Goal: Book appointment/travel/reservation

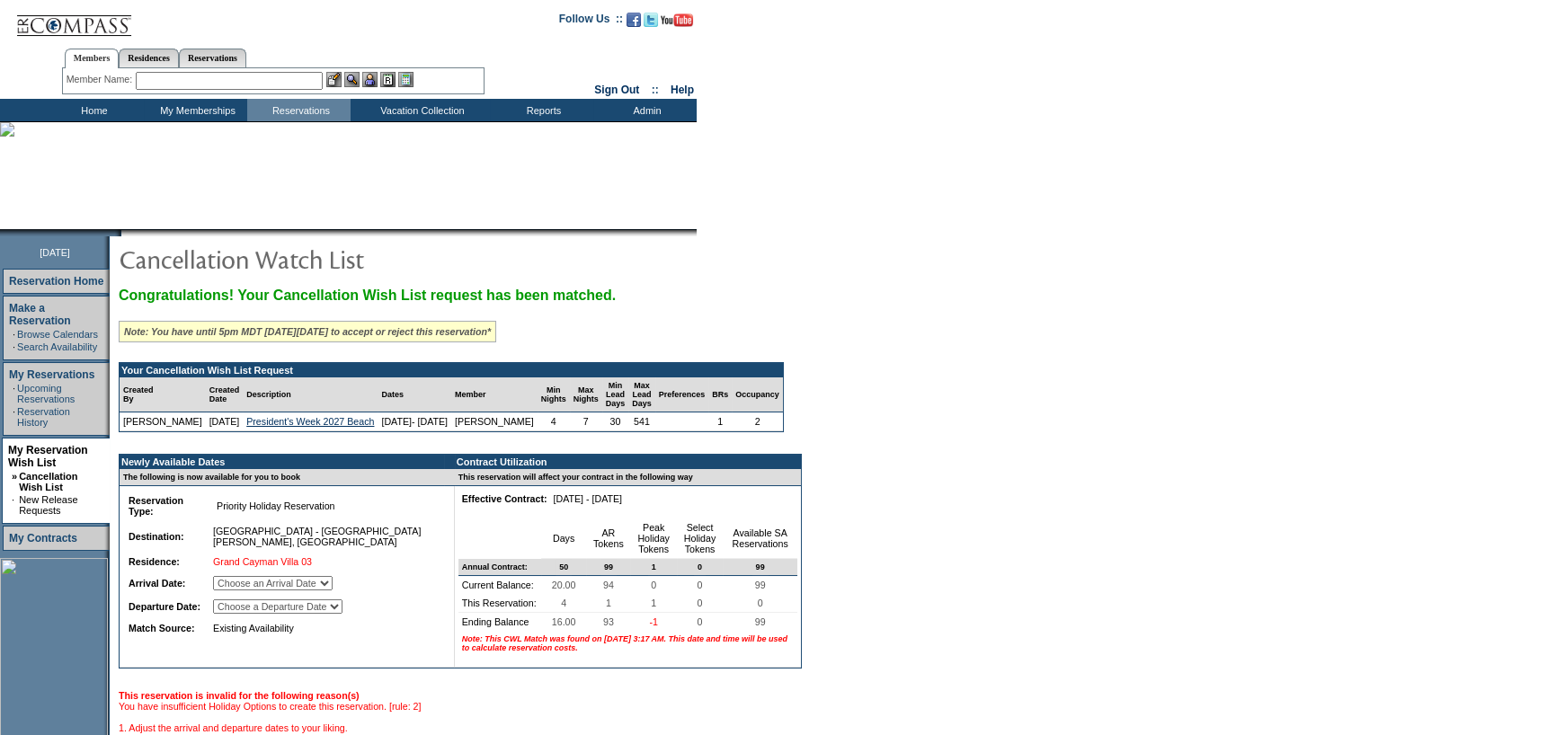
drag, startPoint x: 312, startPoint y: 610, endPoint x: 321, endPoint y: 585, distance: 26.7
click at [312, 590] on select "Choose an Arrival Date Wednesday, February 17, 2027 Thursday, February 18, 2027…" at bounding box center [273, 583] width 120 height 14
select select "02/17/2027"
click at [235, 590] on select "Choose an Arrival Date Wednesday, February 17, 2027 Thursday, February 18, 2027…" at bounding box center [273, 583] width 120 height 14
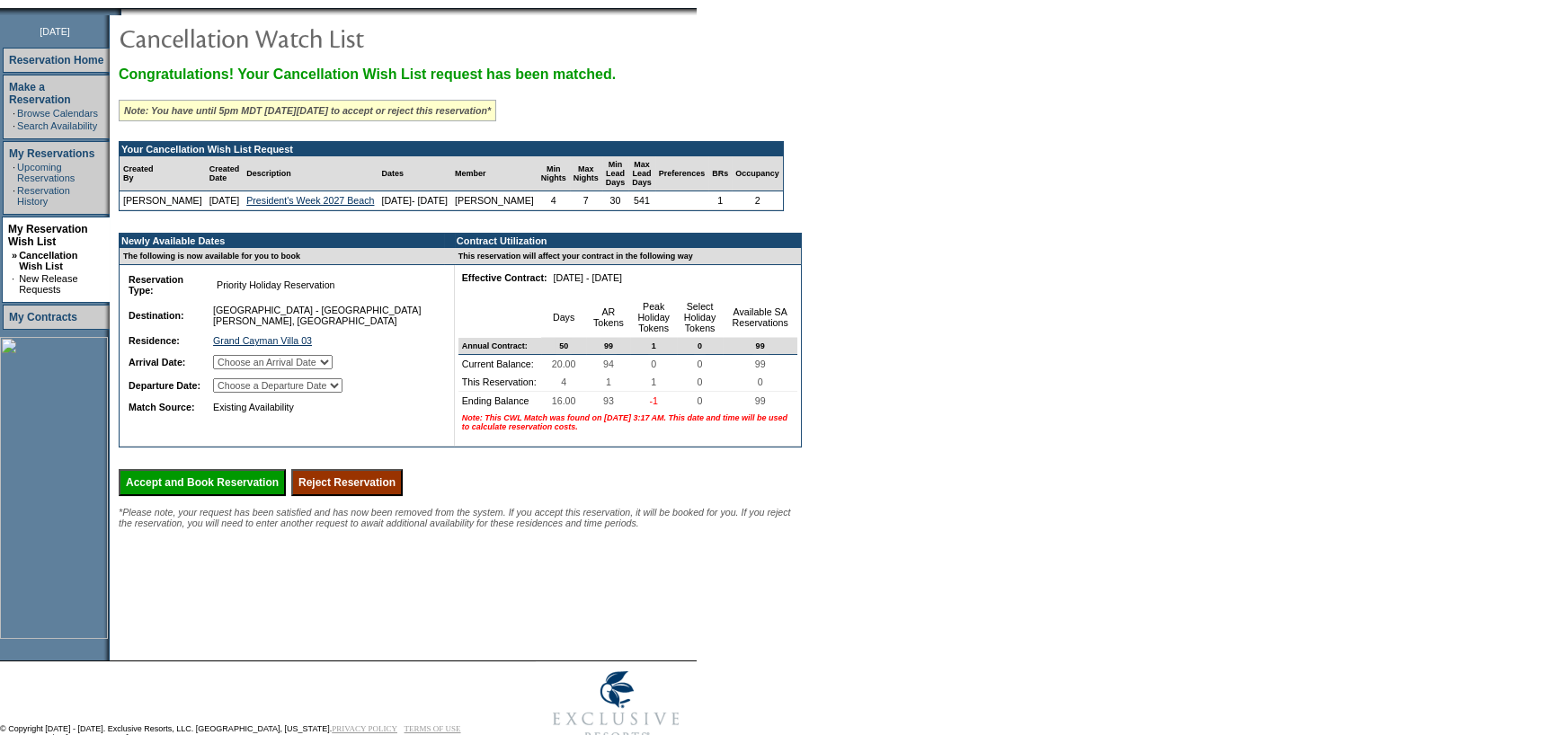
scroll to position [244, 0]
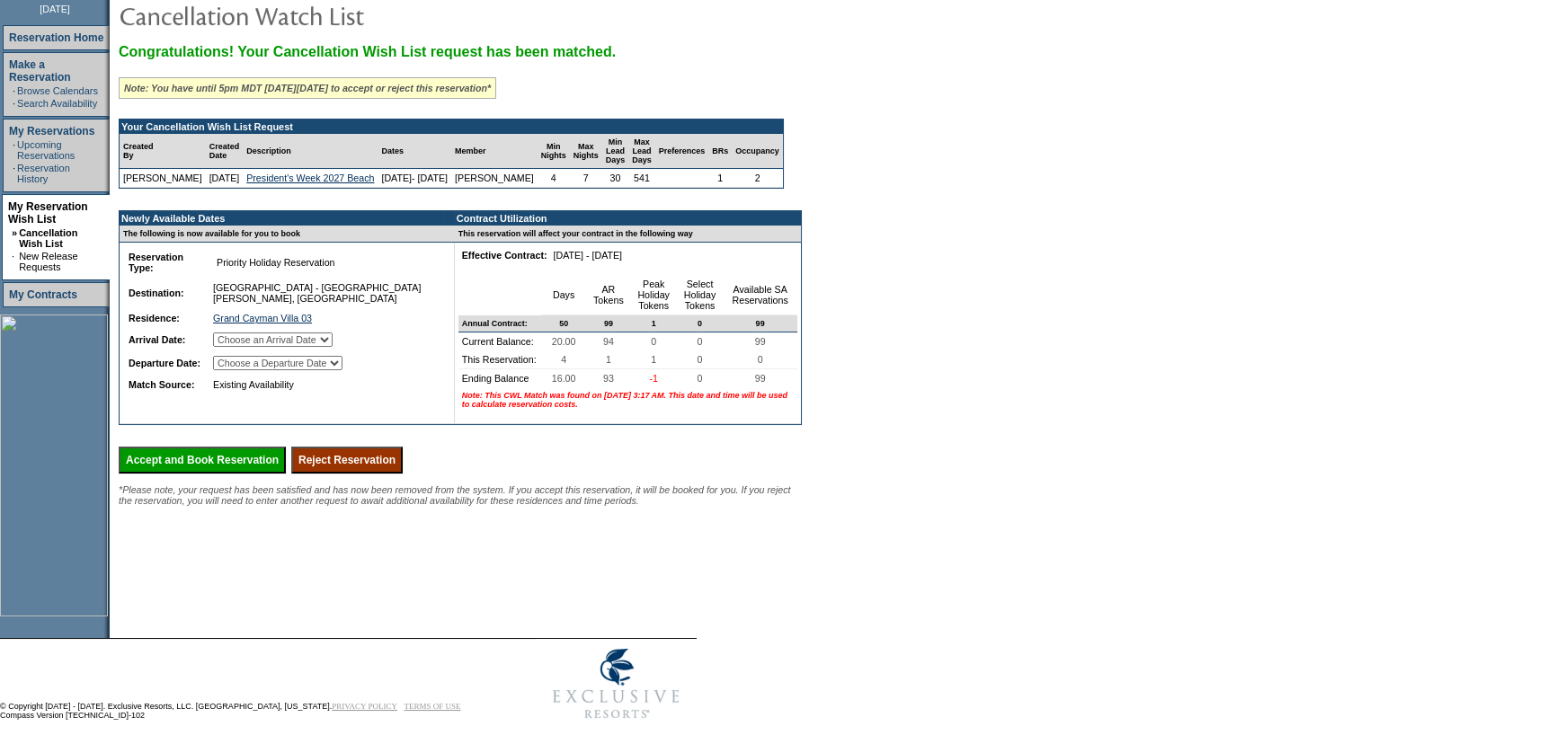
click at [356, 374] on td "Choose a Departure Date Thursday, February 18, 2027 Friday, February 19, 2027 S…" at bounding box center [323, 363] width 229 height 22
click at [342, 370] on select "Choose a Departure Date Thursday, February 18, 2027 Friday, February 19, 2027 S…" at bounding box center [277, 363] width 129 height 14
select select "02/21/2027"
click at [236, 370] on select "Choose a Departure Date Thursday, February 18, 2027 Friday, February 19, 2027 S…" at bounding box center [277, 363] width 129 height 14
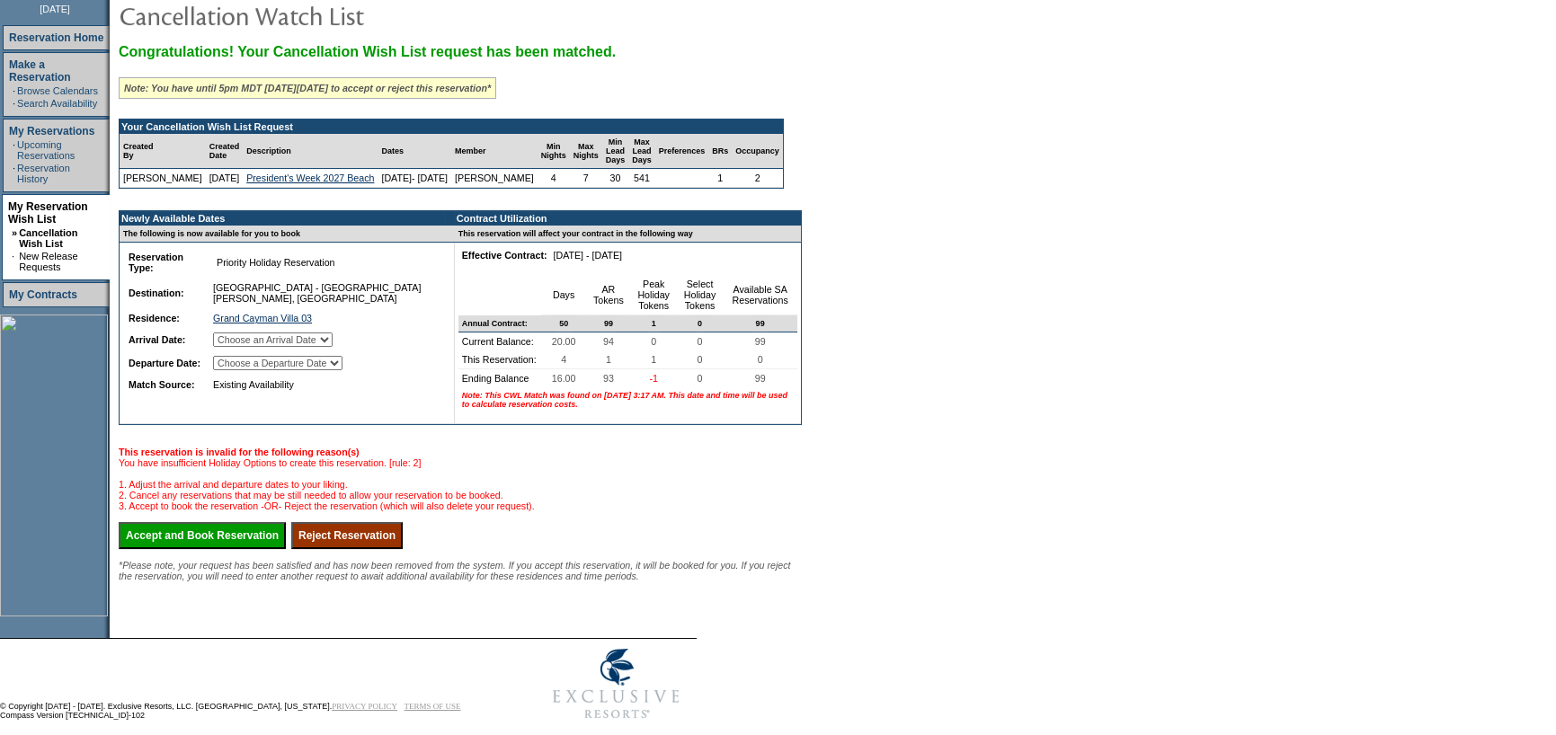
click at [235, 549] on input "Accept and Book Reservation" at bounding box center [202, 535] width 167 height 27
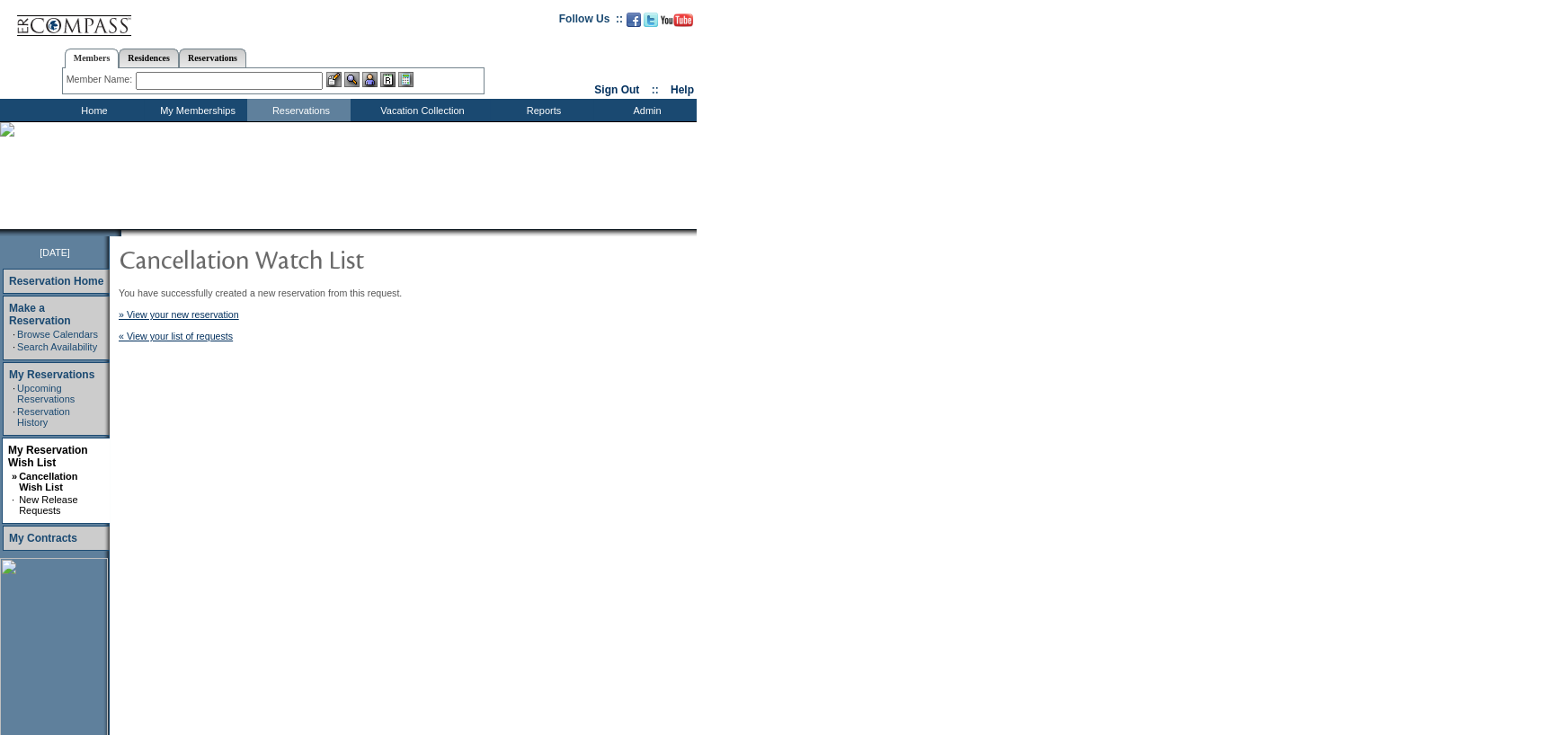
click at [236, 85] on input "text" at bounding box center [229, 81] width 187 height 18
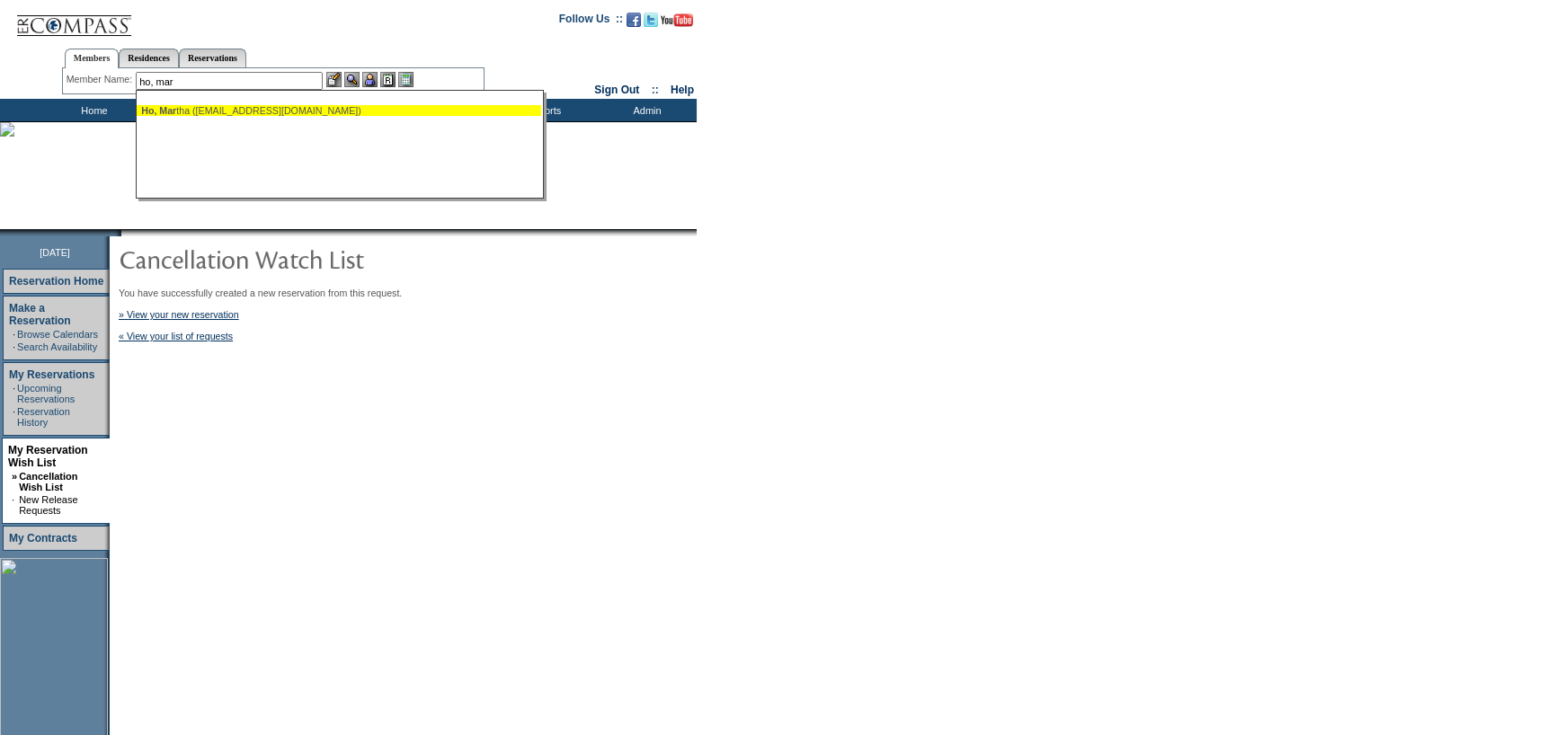
click at [171, 106] on span "Ho, Mar" at bounding box center [158, 110] width 35 height 11
type input "[PERSON_NAME] ([EMAIL_ADDRESS][DOMAIN_NAME])"
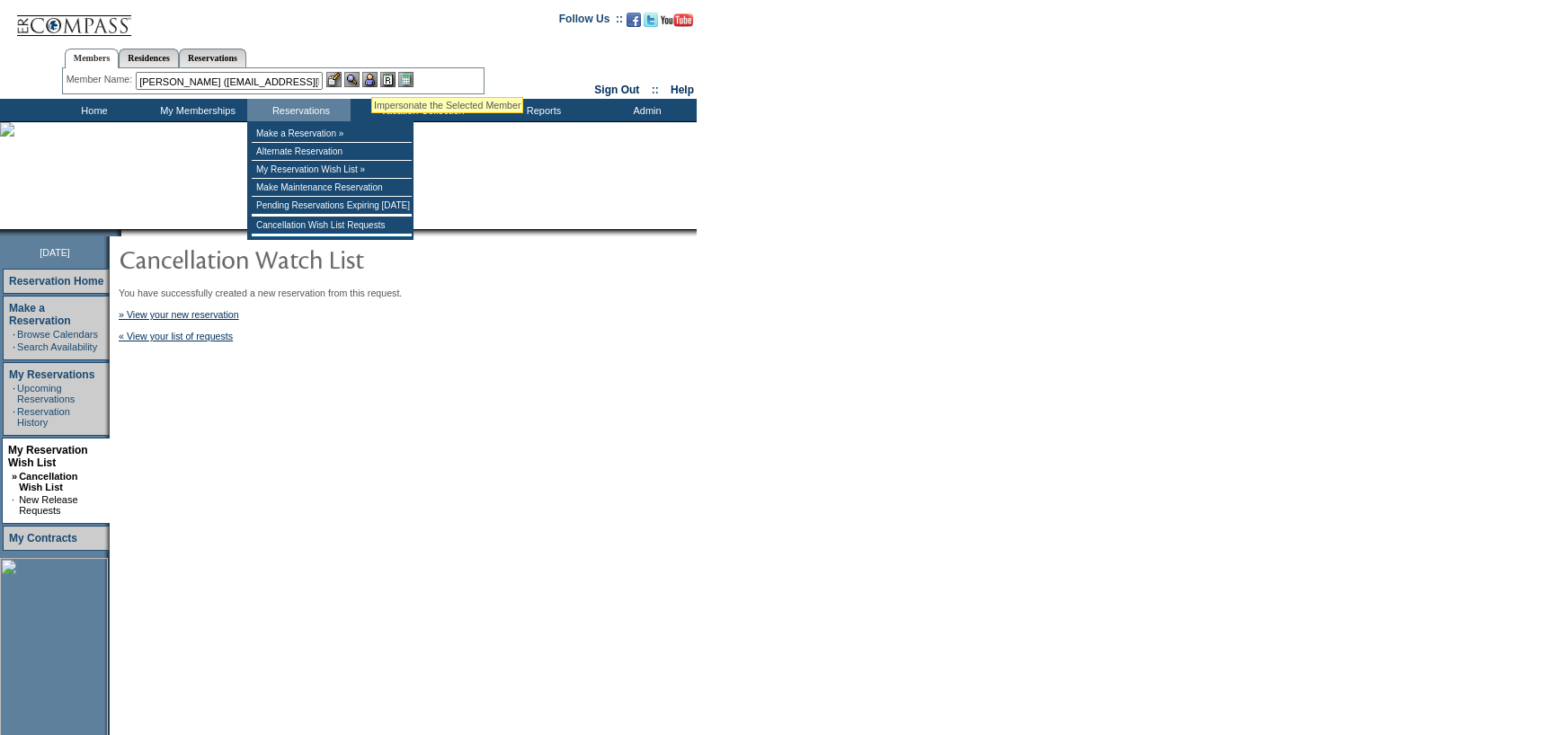
click at [371, 75] on img at bounding box center [369, 79] width 15 height 15
click at [355, 79] on img at bounding box center [351, 79] width 15 height 15
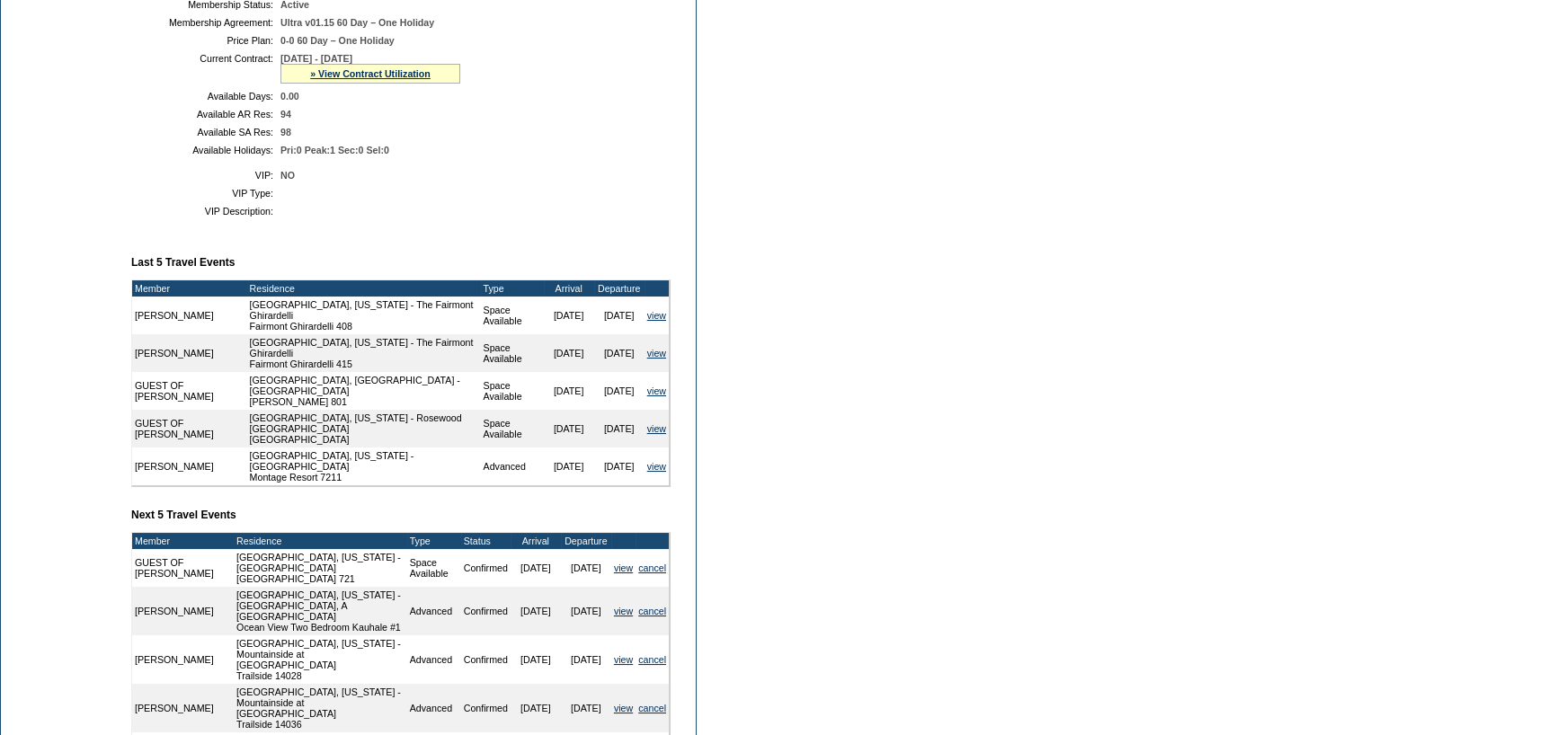
scroll to position [539, 0]
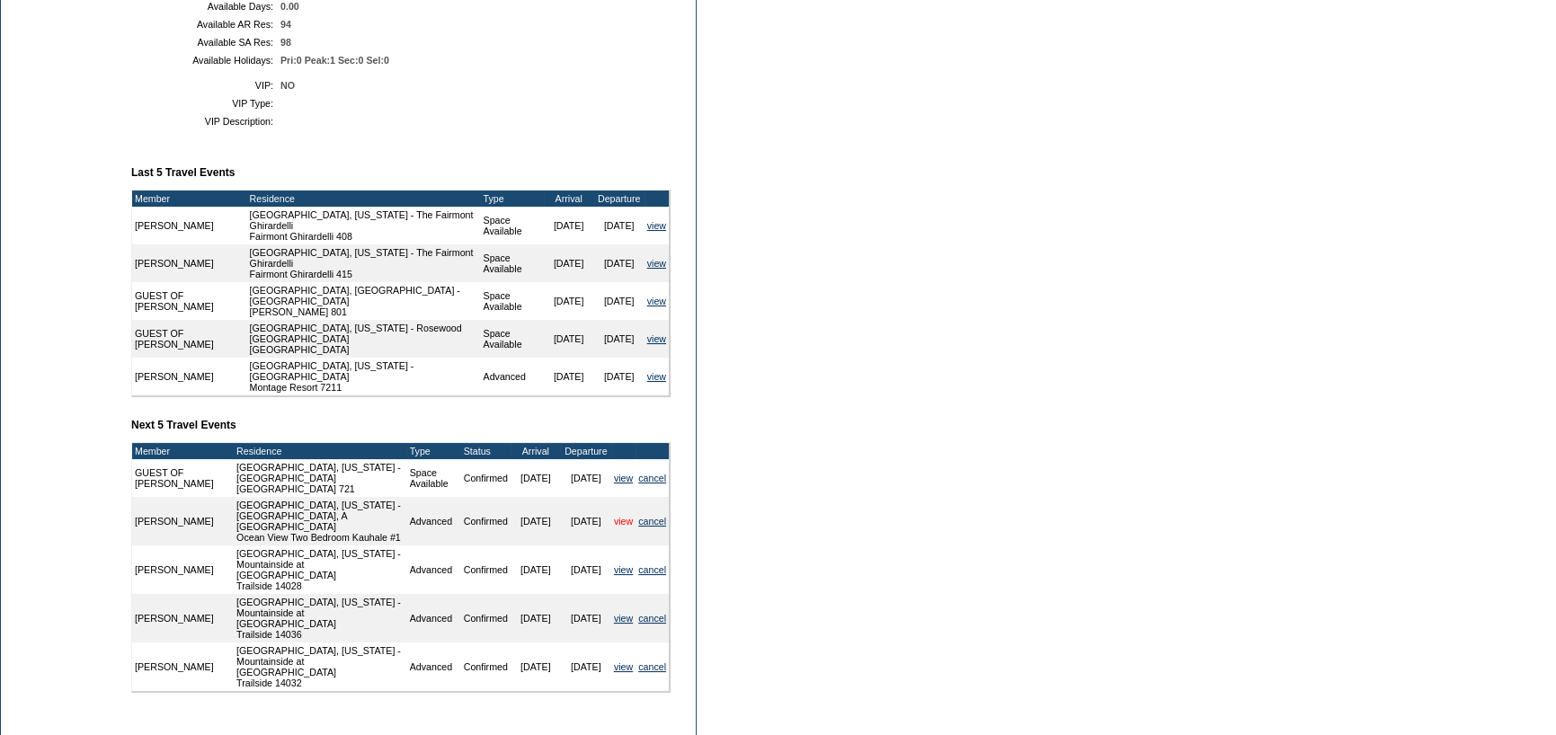
click at [620, 527] on link "view" at bounding box center [623, 521] width 19 height 11
